Goal: Navigation & Orientation: Understand site structure

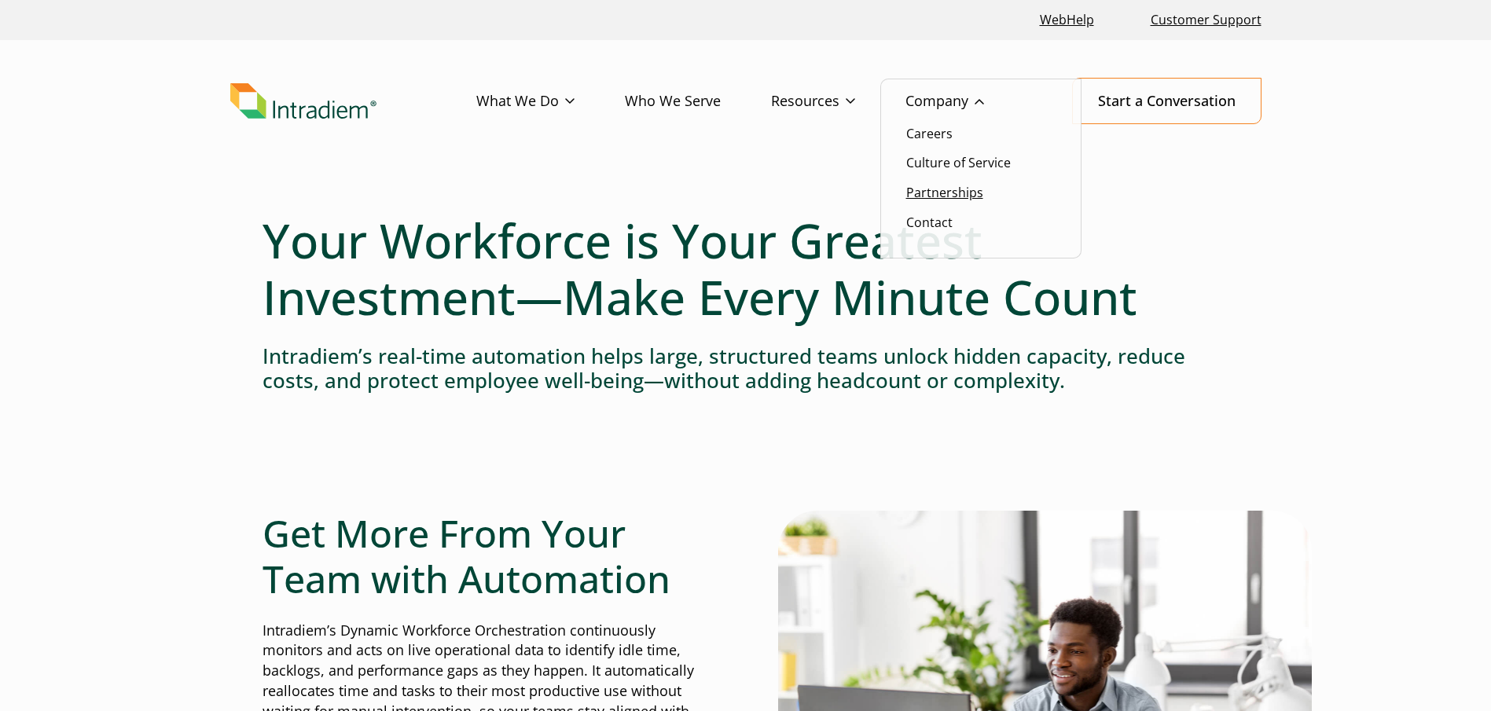
click at [939, 192] on link "Partnerships" at bounding box center [944, 192] width 77 height 17
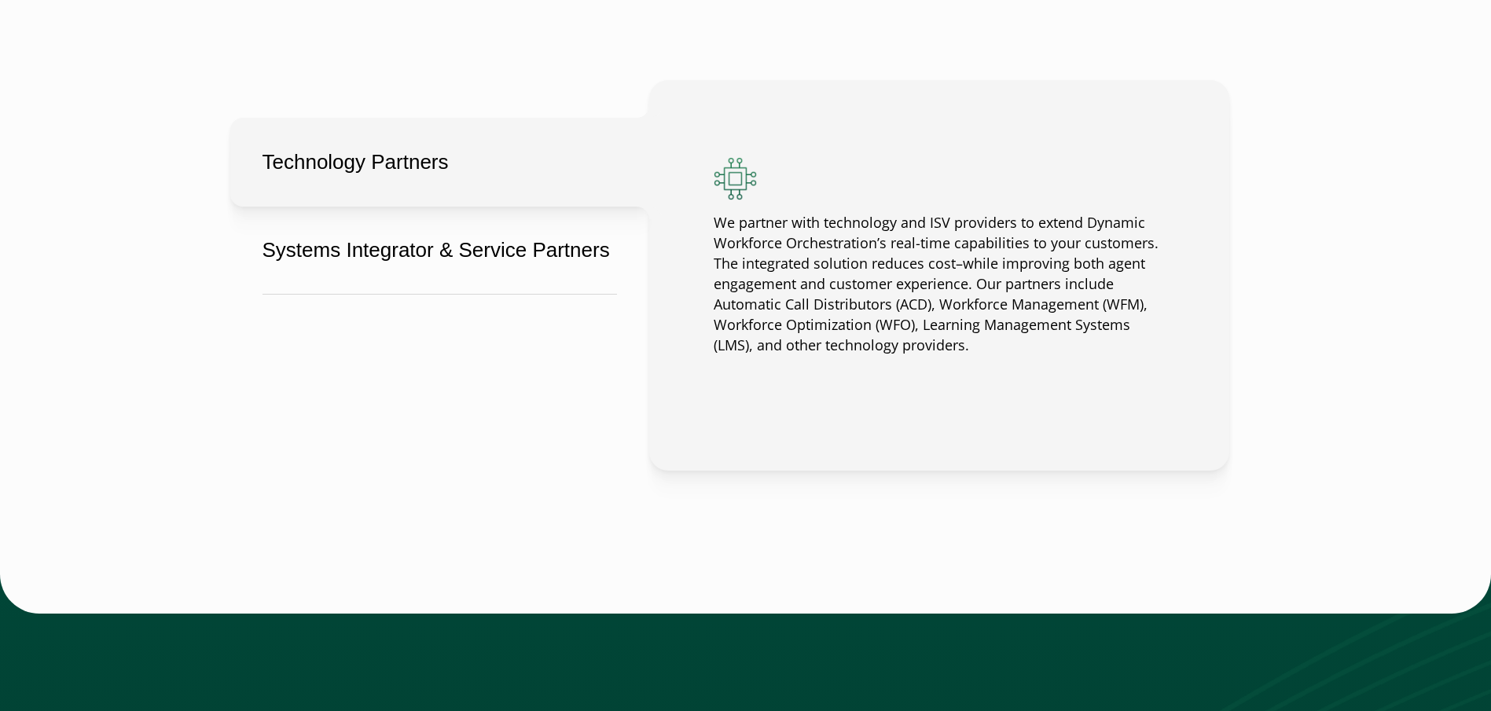
scroll to position [1336, 0]
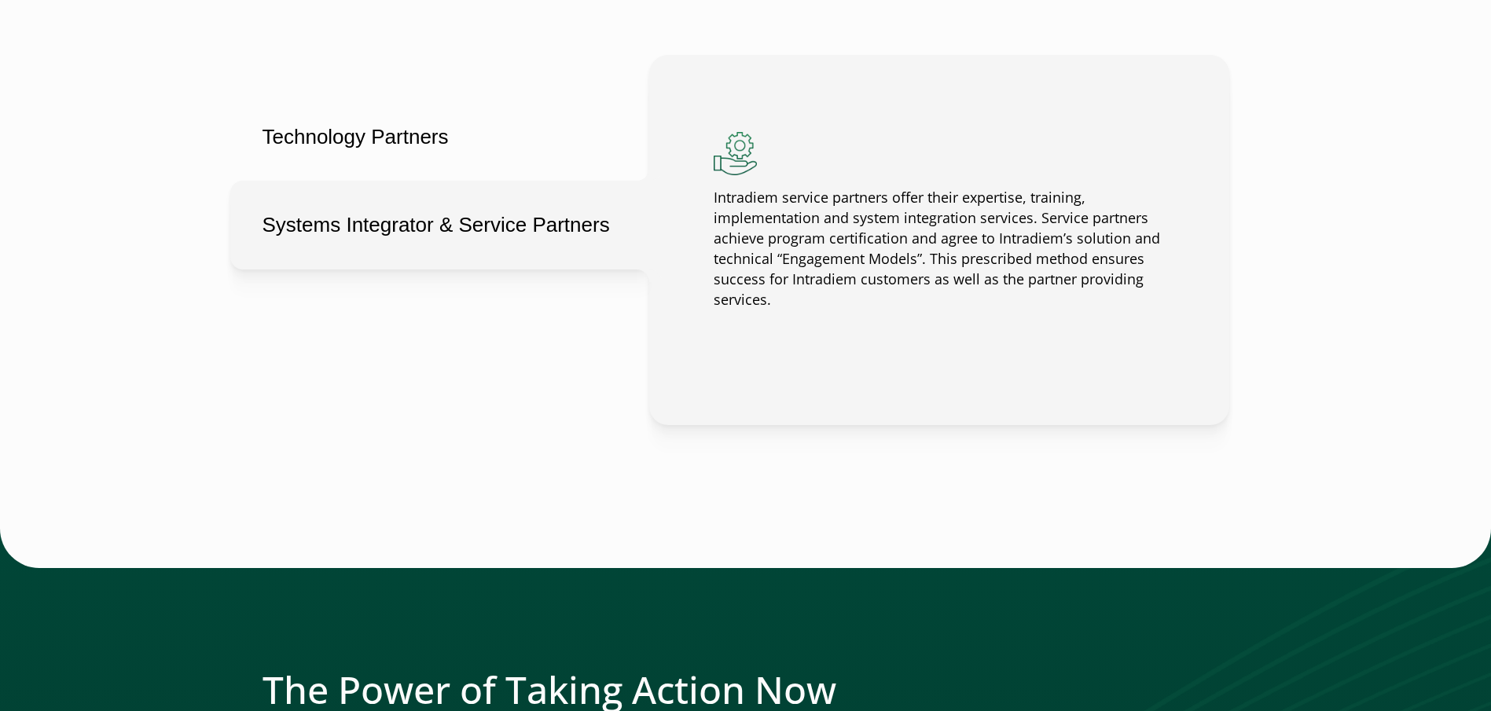
click at [579, 230] on button "Systems Integrator & Service Partners" at bounding box center [439, 225] width 419 height 89
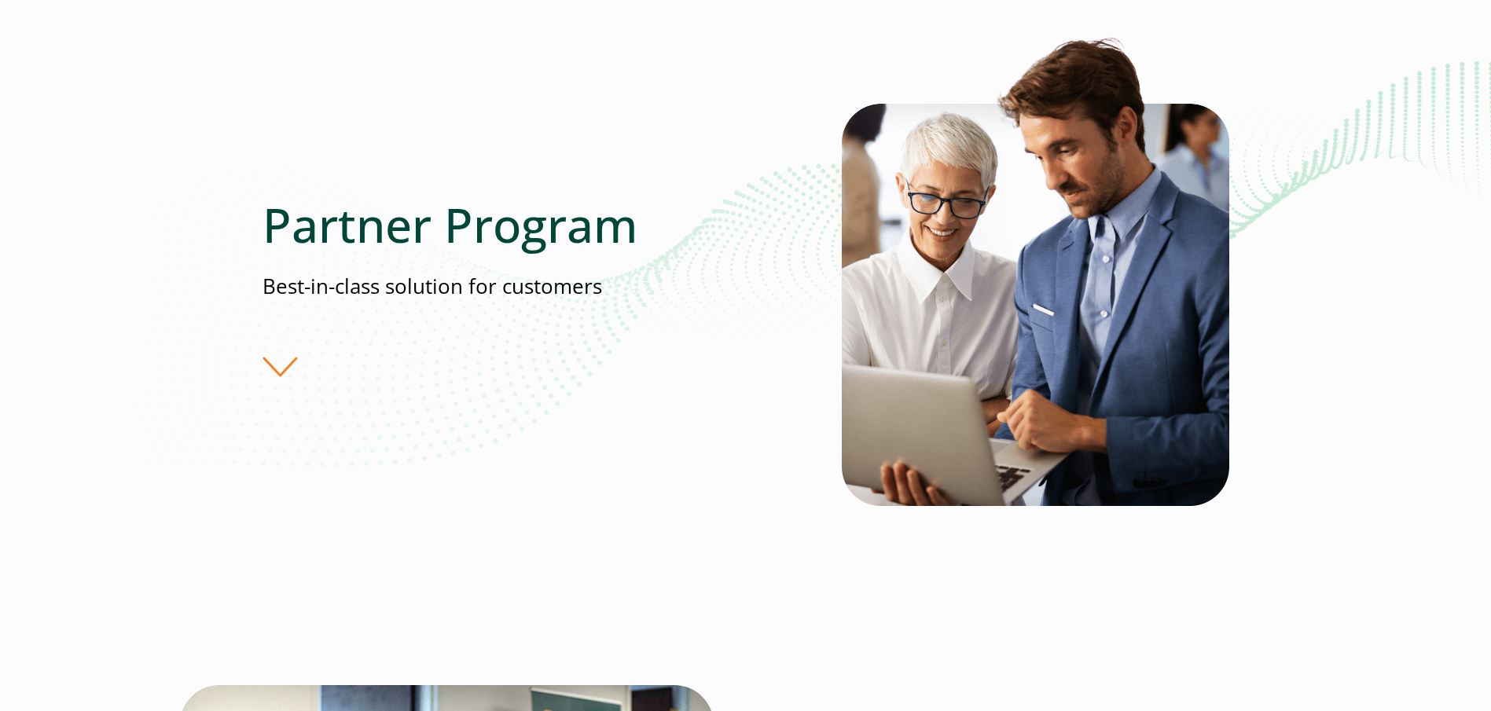
scroll to position [0, 0]
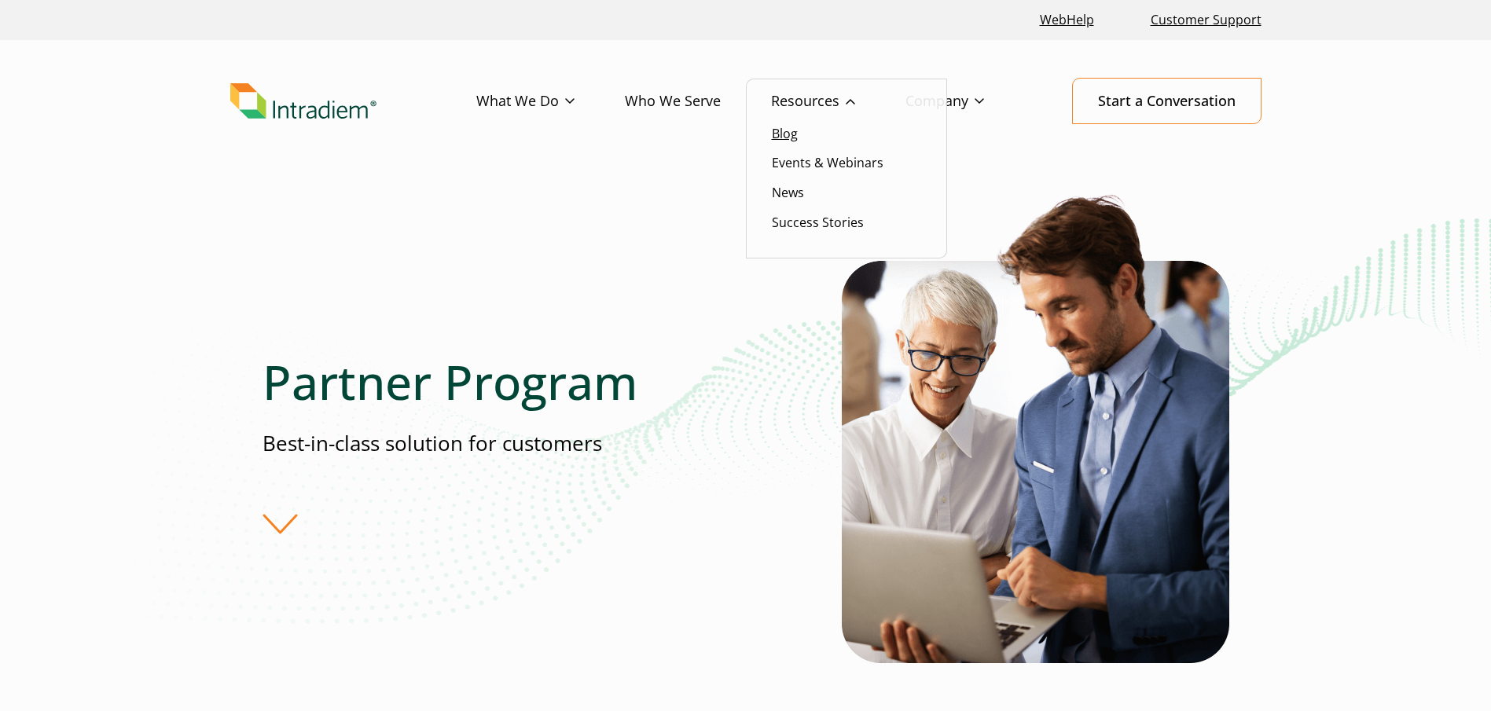
click at [785, 132] on link "Blog" at bounding box center [785, 133] width 26 height 17
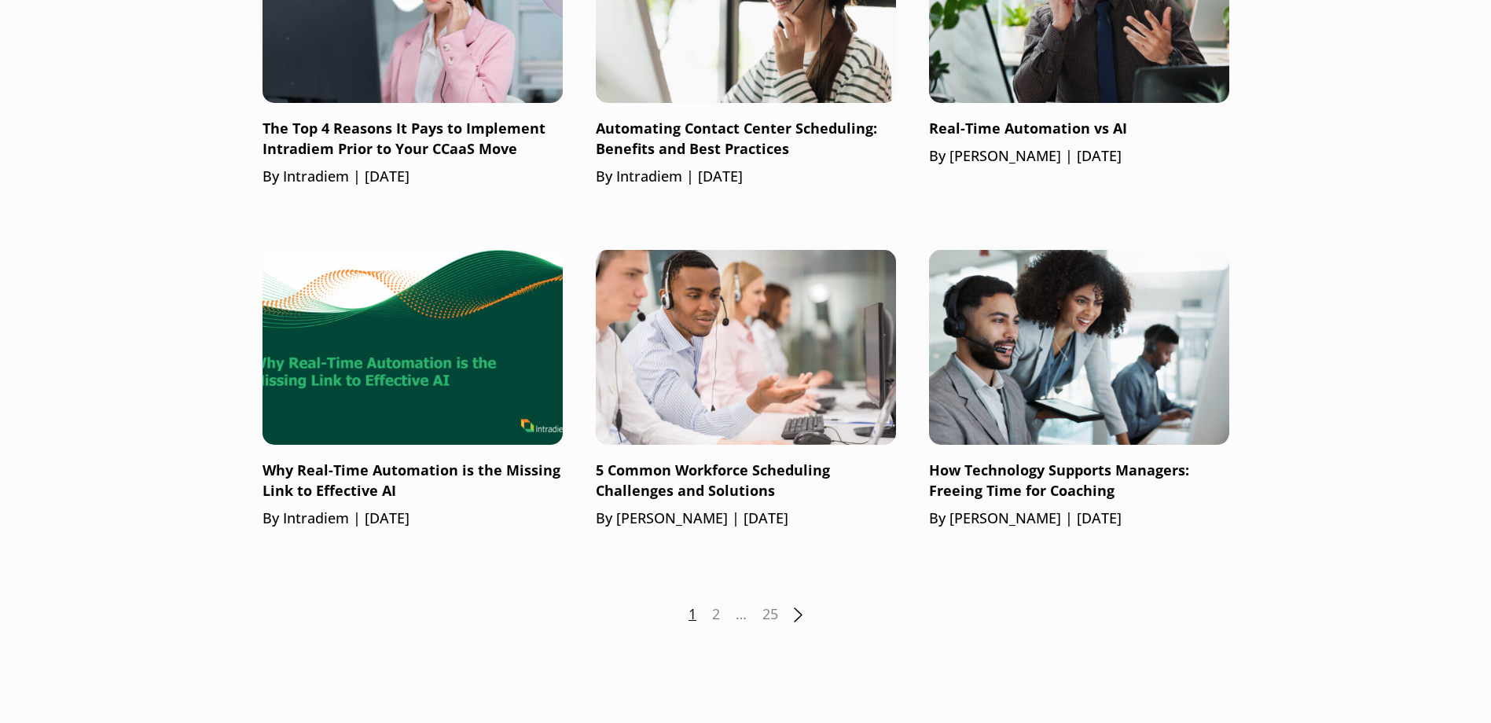
scroll to position [1965, 0]
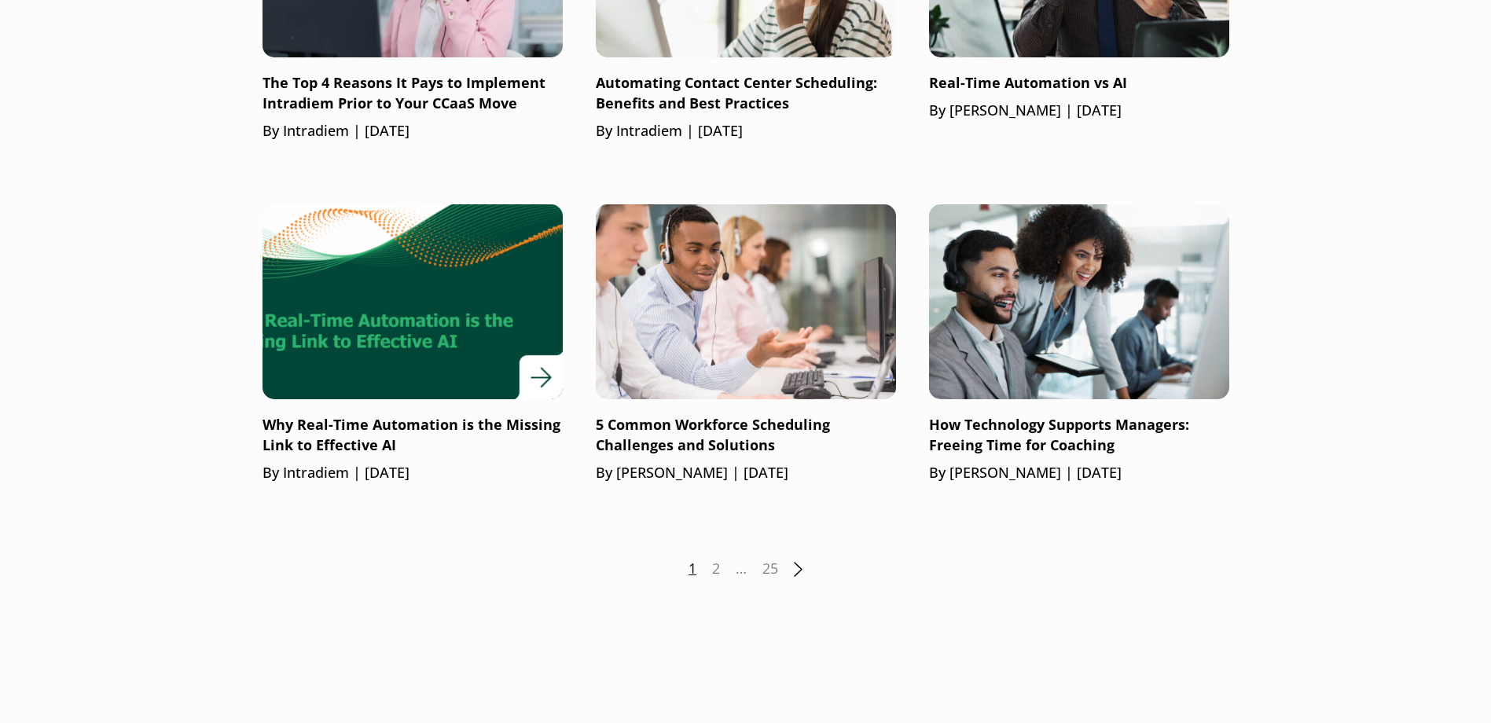
click at [549, 371] on div at bounding box center [413, 301] width 300 height 195
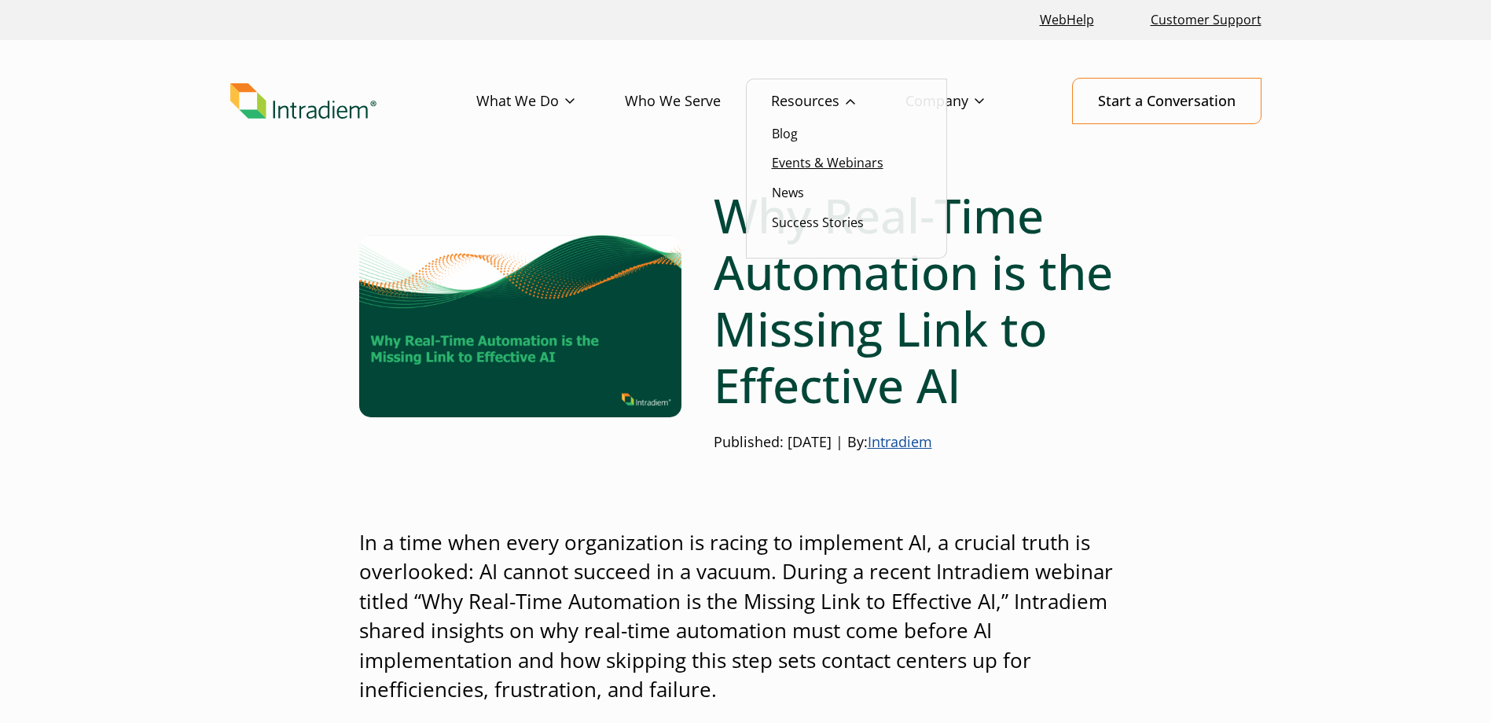
click at [801, 156] on link "Events & Webinars" at bounding box center [828, 162] width 112 height 17
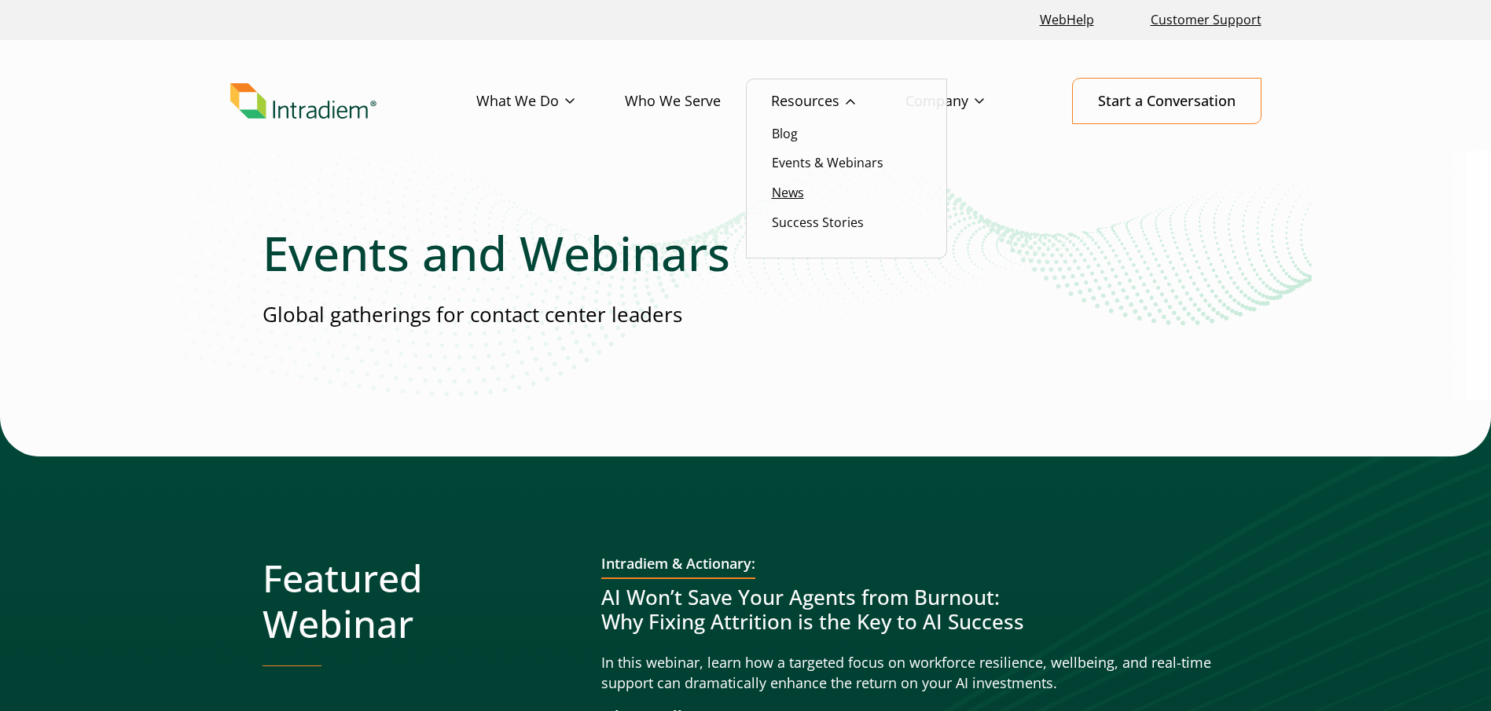
click at [800, 193] on link "News" at bounding box center [788, 192] width 32 height 17
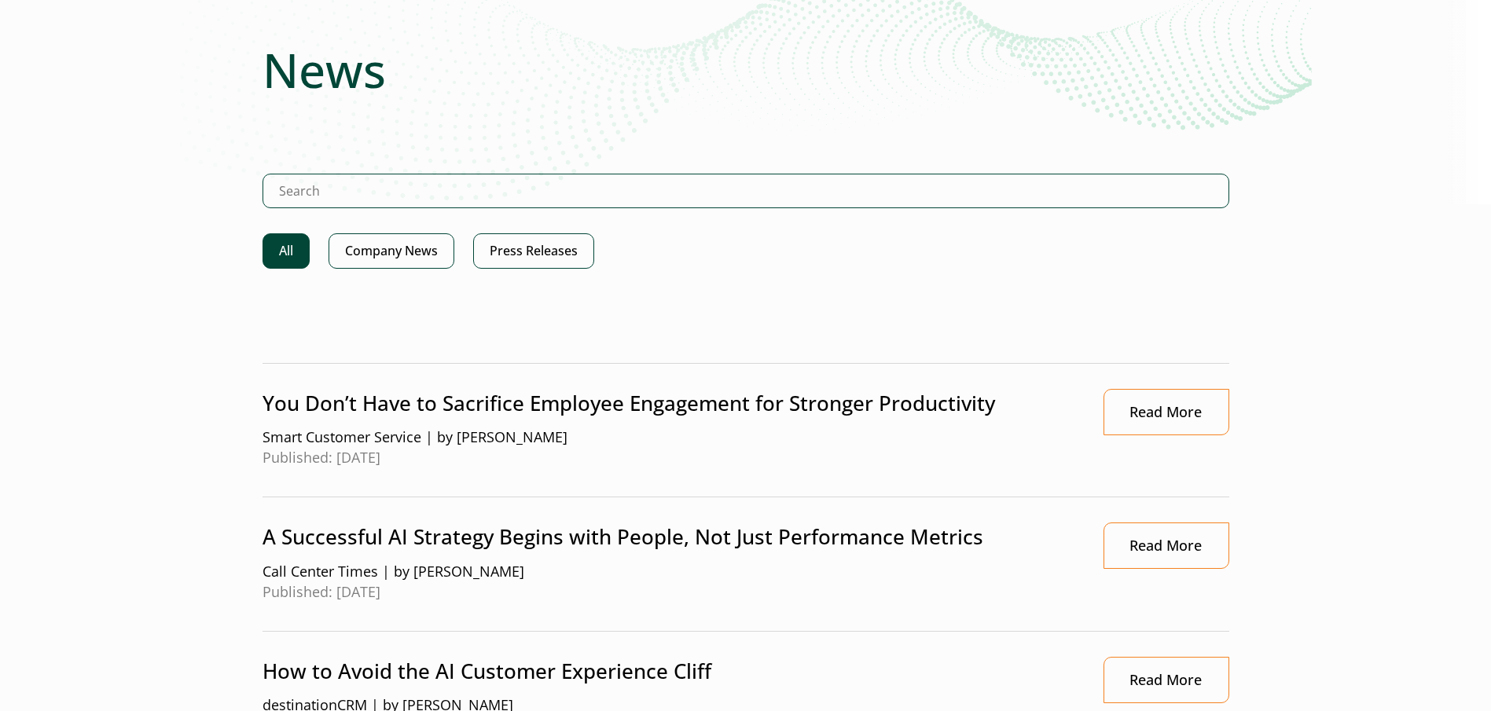
scroll to position [79, 0]
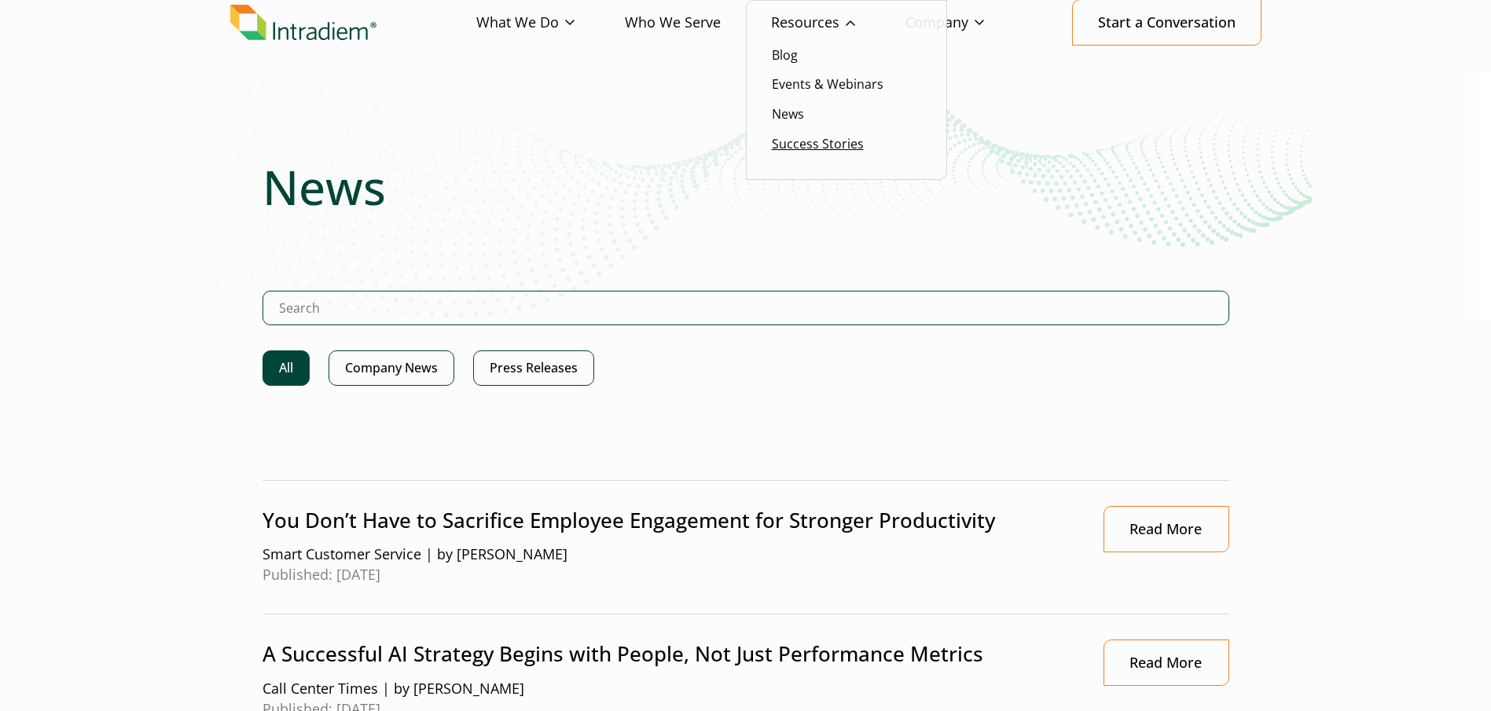
click at [798, 145] on link "Success Stories" at bounding box center [818, 143] width 92 height 17
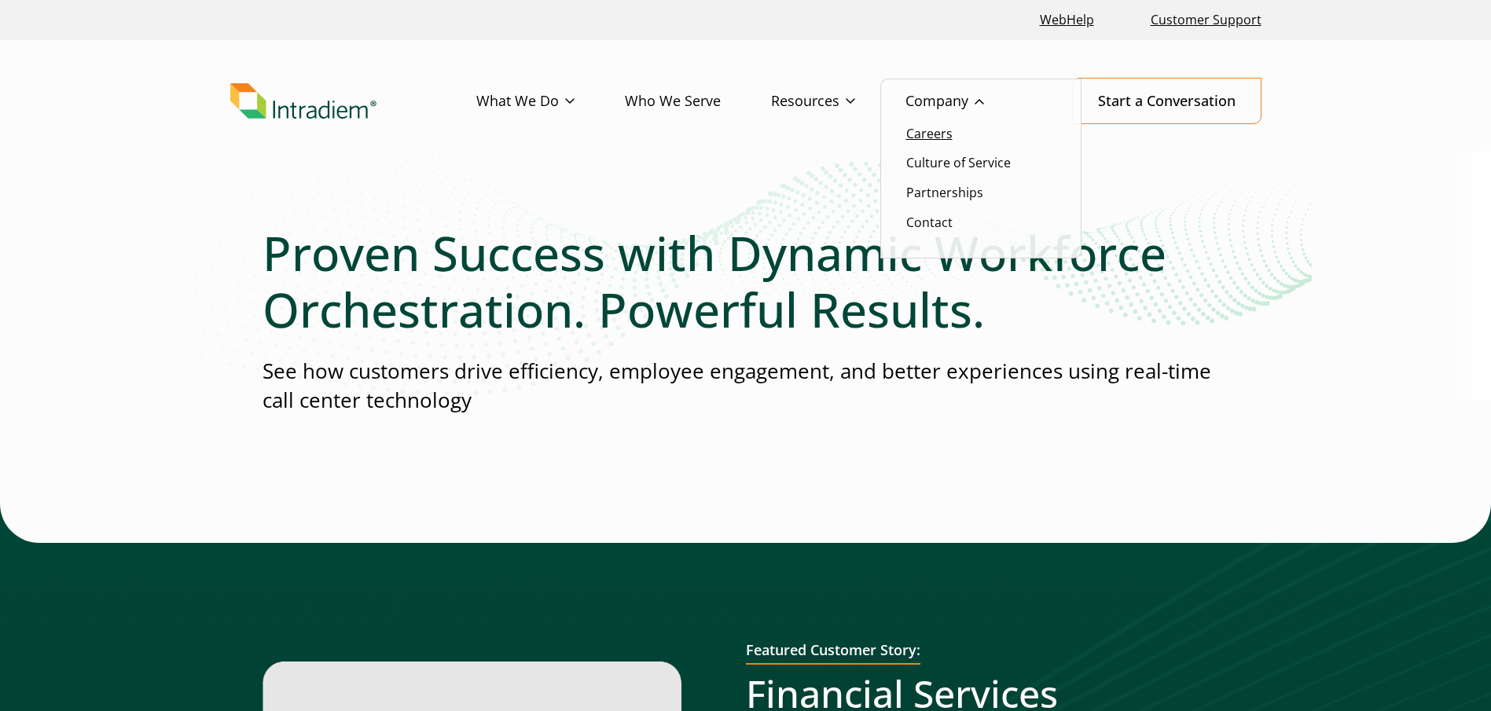
click at [934, 131] on link "Careers" at bounding box center [929, 133] width 46 height 17
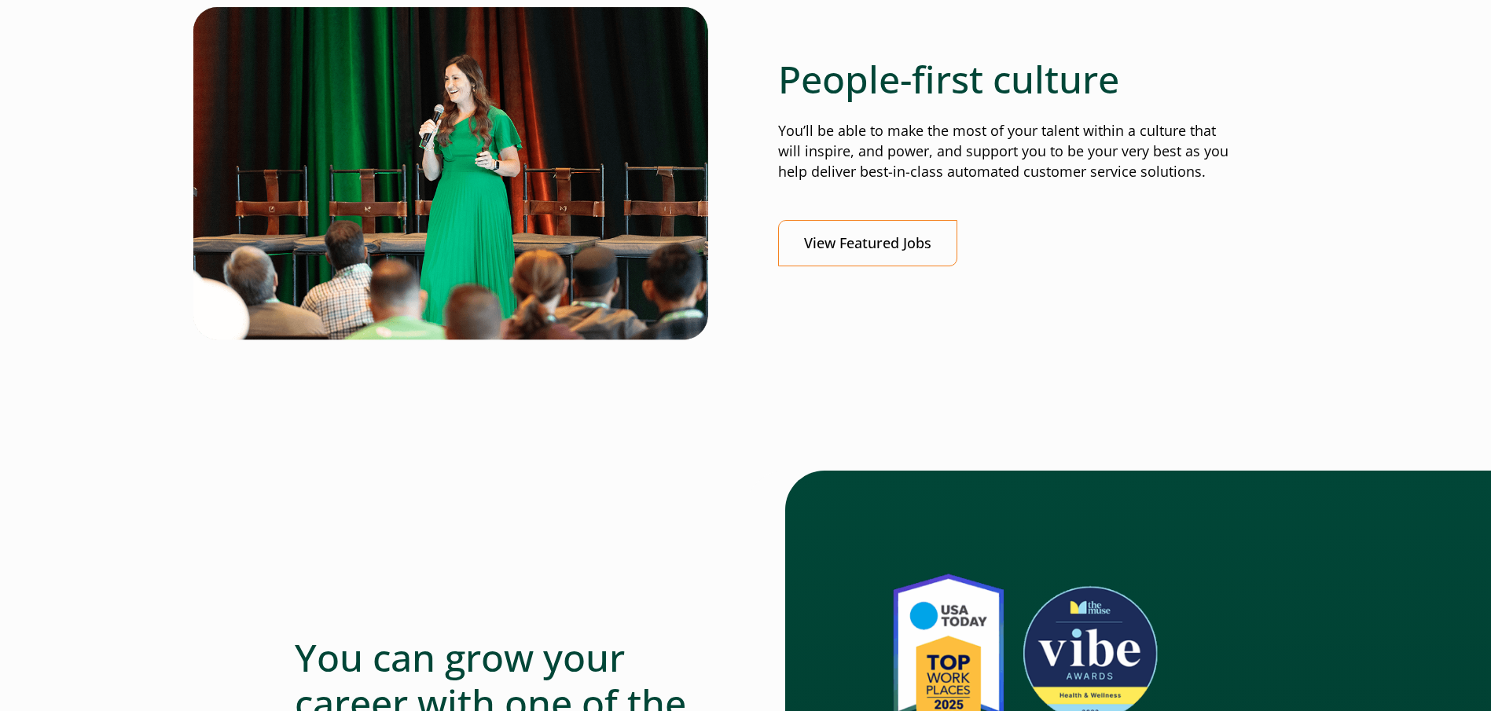
scroll to position [629, 0]
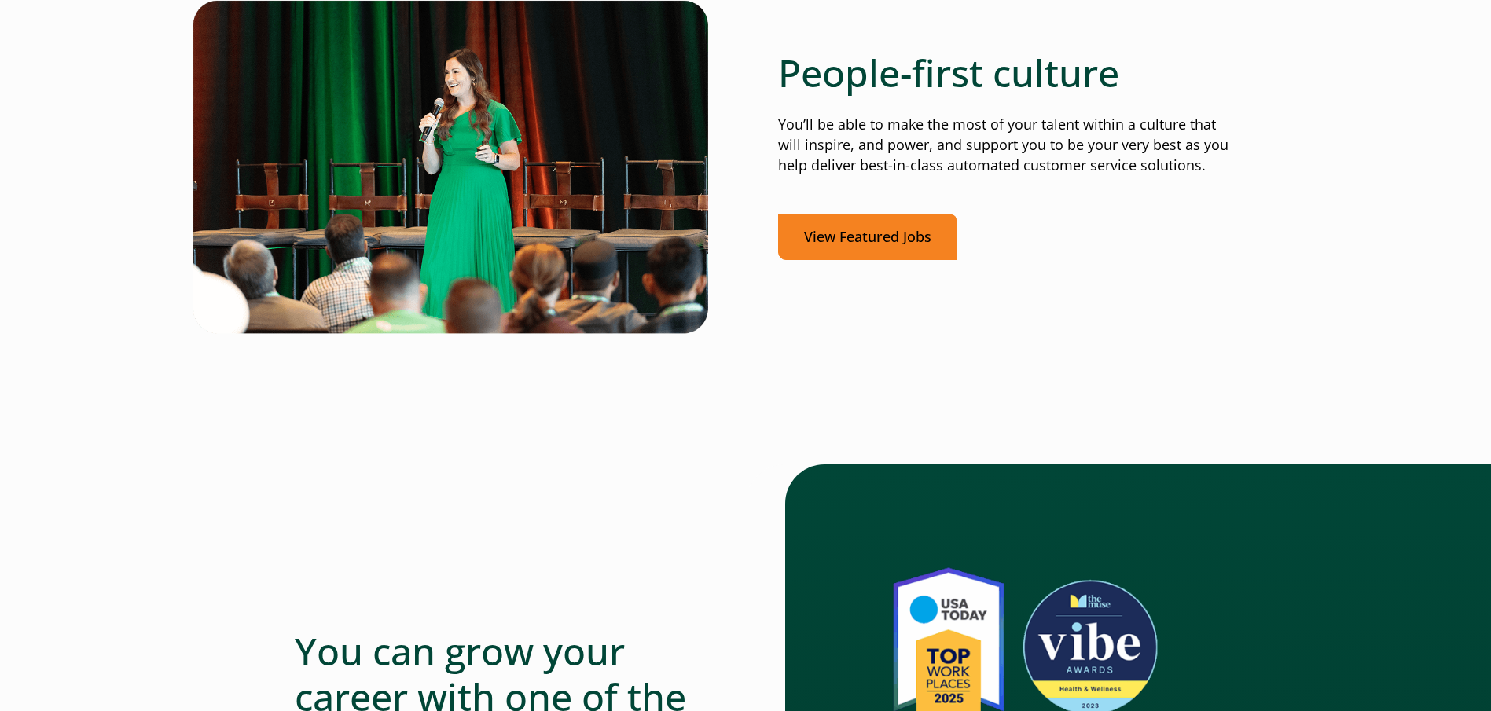
click at [841, 243] on link "View Featured Jobs" at bounding box center [867, 237] width 179 height 46
